Goal: Task Accomplishment & Management: Complete application form

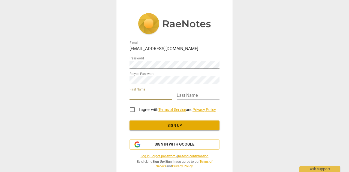
click at [146, 96] on input "text" at bounding box center [151, 96] width 43 height 8
type input "[PERSON_NAME]"
click at [132, 109] on input "I agree with Terms of Service and Privacy Policy" at bounding box center [132, 109] width 13 height 13
checkbox input "true"
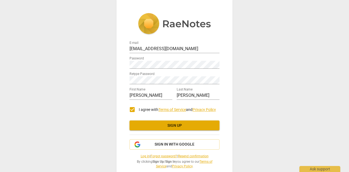
click at [182, 126] on span "Sign up" at bounding box center [174, 125] width 81 height 5
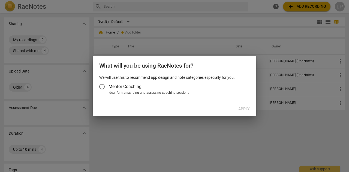
click at [102, 87] on input "Mentor Coaching" at bounding box center [102, 86] width 13 height 13
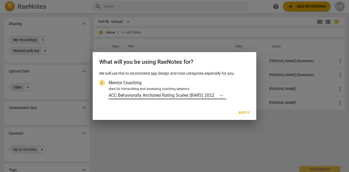
click at [223, 96] on icon "Account type" at bounding box center [221, 95] width 5 height 5
click at [0, 0] on input "Ideal for transcribing and assessing coaching sessions ACC Behaviorally Anchore…" at bounding box center [0, 0] width 0 height 0
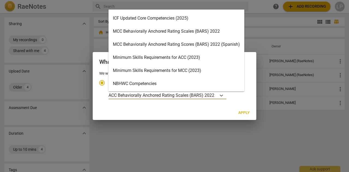
scroll to position [169, 0]
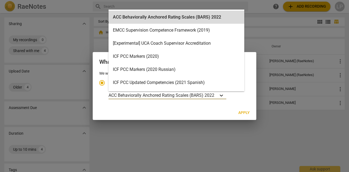
click at [222, 95] on icon "Account type" at bounding box center [221, 95] width 5 height 5
click at [0, 0] on input "Ideal for transcribing and assessing coaching sessions 19 results available. Us…" at bounding box center [0, 0] width 0 height 0
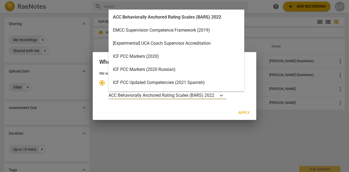
scroll to position [15, 0]
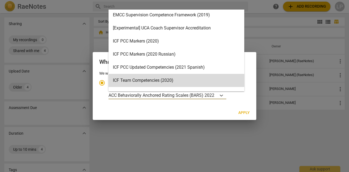
click at [102, 83] on input "Mentor Coaching" at bounding box center [102, 82] width 13 height 13
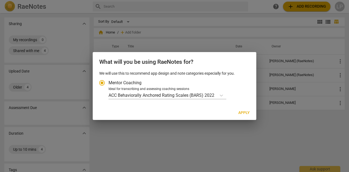
click at [103, 82] on input "Mentor Coaching" at bounding box center [102, 82] width 13 height 13
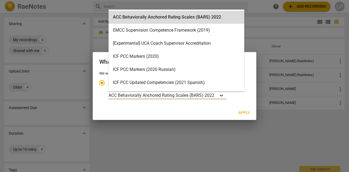
click at [220, 96] on icon "Account type" at bounding box center [221, 95] width 5 height 5
click at [0, 0] on input "Ideal for transcribing and assessing coaching sessions 19 results available. Us…" at bounding box center [0, 0] width 0 height 0
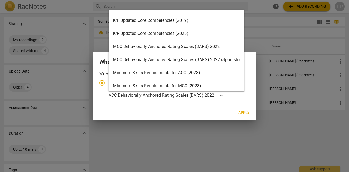
scroll to position [87, 0]
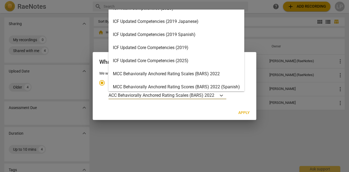
click at [207, 61] on div "ICF Updated Core Competencies (2025)" at bounding box center [177, 60] width 136 height 13
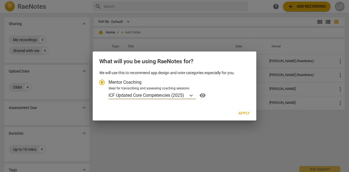
click at [244, 112] on span "Apply" at bounding box center [244, 113] width 11 height 5
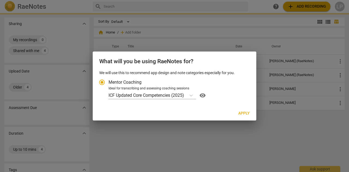
radio input "false"
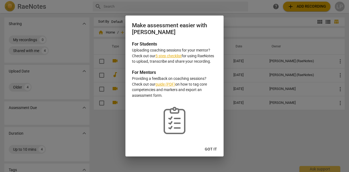
click at [212, 148] on span "Got it" at bounding box center [211, 149] width 12 height 5
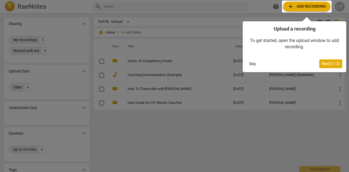
click at [329, 64] on span "Next ( 1 / 3 )" at bounding box center [331, 63] width 19 height 5
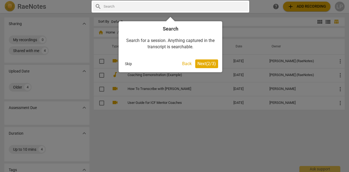
click at [200, 63] on span "Next ( 2 / 3 )" at bounding box center [207, 63] width 19 height 5
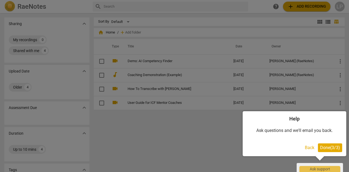
click at [308, 148] on button "Back" at bounding box center [310, 148] width 14 height 9
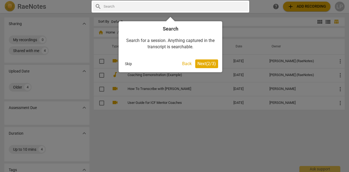
click at [177, 130] on div at bounding box center [174, 86] width 349 height 172
click at [125, 63] on button "Skip" at bounding box center [128, 64] width 11 height 8
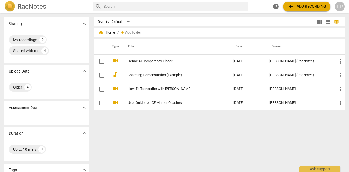
click at [289, 5] on span "add" at bounding box center [291, 6] width 7 height 7
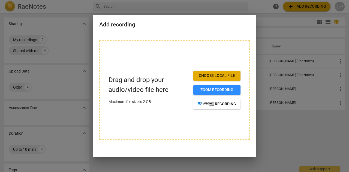
click at [277, 20] on div at bounding box center [174, 86] width 349 height 172
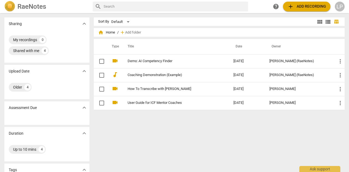
click at [310, 7] on span "add Add recording" at bounding box center [307, 6] width 39 height 7
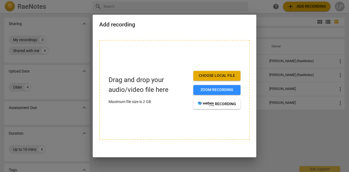
click at [57, 38] on div at bounding box center [174, 86] width 349 height 172
